Goal: Task Accomplishment & Management: Use online tool/utility

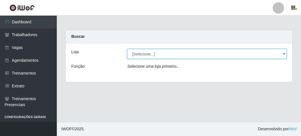
drag, startPoint x: 191, startPoint y: 55, endPoint x: 179, endPoint y: 58, distance: 12.1
click at [184, 50] on select "[Selecione...] FrigoMaster" at bounding box center [206, 54] width 159 height 10
select select "392"
click at [127, 49] on select "[Selecione...] FrigoMaster" at bounding box center [206, 54] width 159 height 10
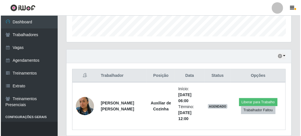
scroll to position [170, 0]
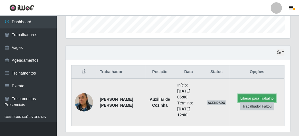
click at [241, 95] on button "Liberar para Trabalho" at bounding box center [257, 98] width 38 height 8
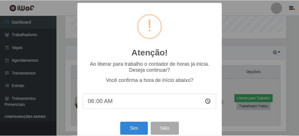
scroll to position [117, 222]
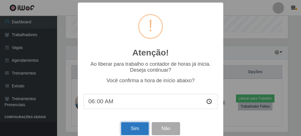
click at [129, 129] on button "Sim" at bounding box center [135, 128] width 28 height 13
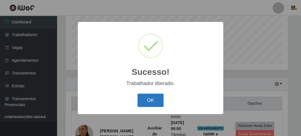
click at [150, 98] on button "OK" at bounding box center [150, 99] width 26 height 13
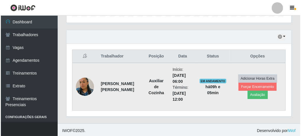
scroll to position [186, 0]
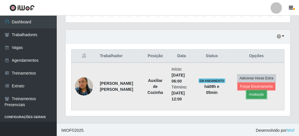
click at [261, 96] on button "Avaliação" at bounding box center [256, 94] width 20 height 8
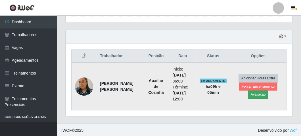
scroll to position [117, 222]
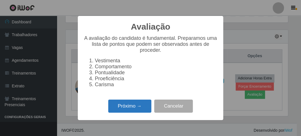
click at [136, 109] on button "Próximo →" at bounding box center [129, 105] width 43 height 13
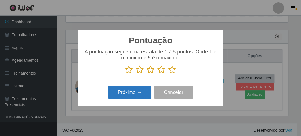
scroll to position [283443, 283338]
drag, startPoint x: 173, startPoint y: 71, endPoint x: 150, endPoint y: 88, distance: 29.2
click at [172, 71] on icon at bounding box center [172, 69] width 8 height 9
click at [168, 74] on input "radio" at bounding box center [168, 74] width 0 height 0
click at [132, 96] on button "Próximo →" at bounding box center [129, 92] width 43 height 13
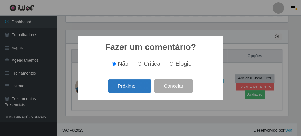
click at [135, 88] on button "Próximo →" at bounding box center [129, 85] width 43 height 13
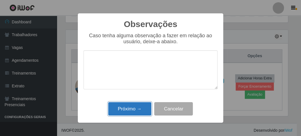
click at [140, 109] on button "Próximo →" at bounding box center [129, 108] width 43 height 13
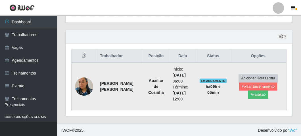
scroll to position [117, 225]
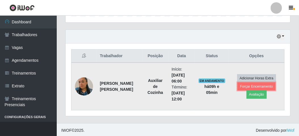
click at [239, 90] on td "Adicionar Horas Extra Forçar Encerramento Avaliação" at bounding box center [257, 86] width 56 height 48
click at [239, 85] on button "Forçar Encerramento" at bounding box center [256, 86] width 38 height 8
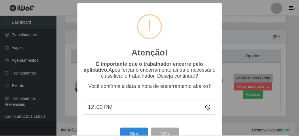
scroll to position [117, 222]
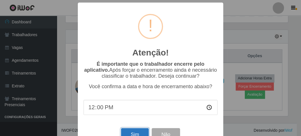
click at [126, 132] on button "Sim" at bounding box center [135, 134] width 28 height 13
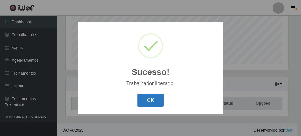
click at [147, 99] on button "OK" at bounding box center [150, 99] width 26 height 13
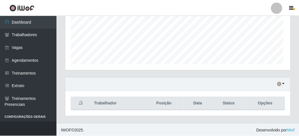
scroll to position [117, 225]
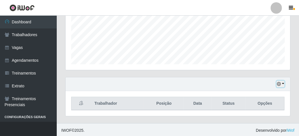
click at [282, 81] on button "button" at bounding box center [280, 84] width 8 height 7
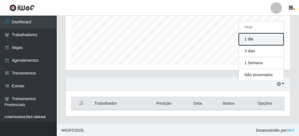
click at [250, 38] on button "1 dia" at bounding box center [261, 39] width 45 height 12
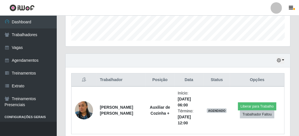
scroll to position [0, 0]
